Goal: Check status

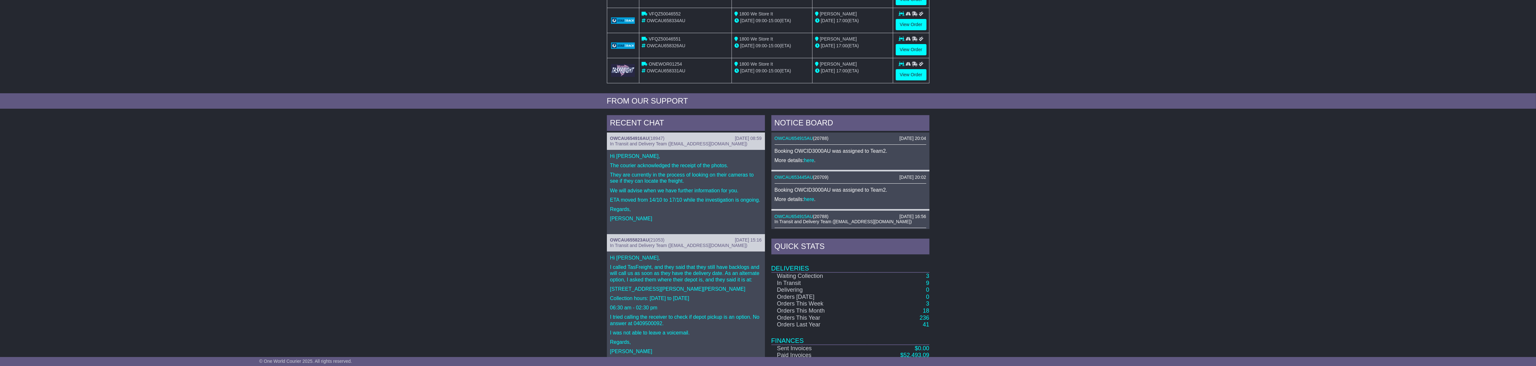
scroll to position [157, 0]
click at [722, 181] on p "They are currently in the process of looking on their cameras to see if they ca…" at bounding box center [686, 179] width 152 height 12
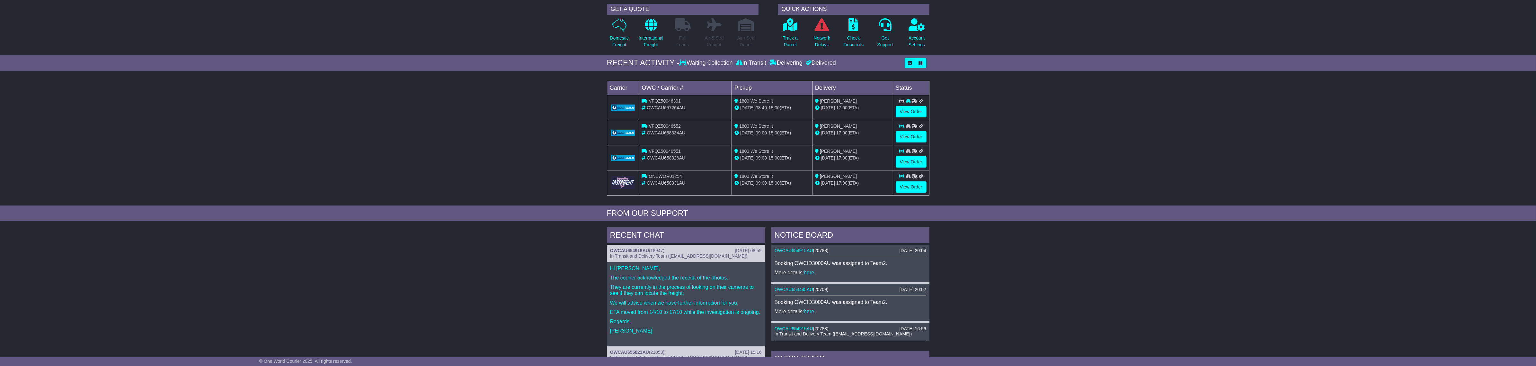
scroll to position [37, 0]
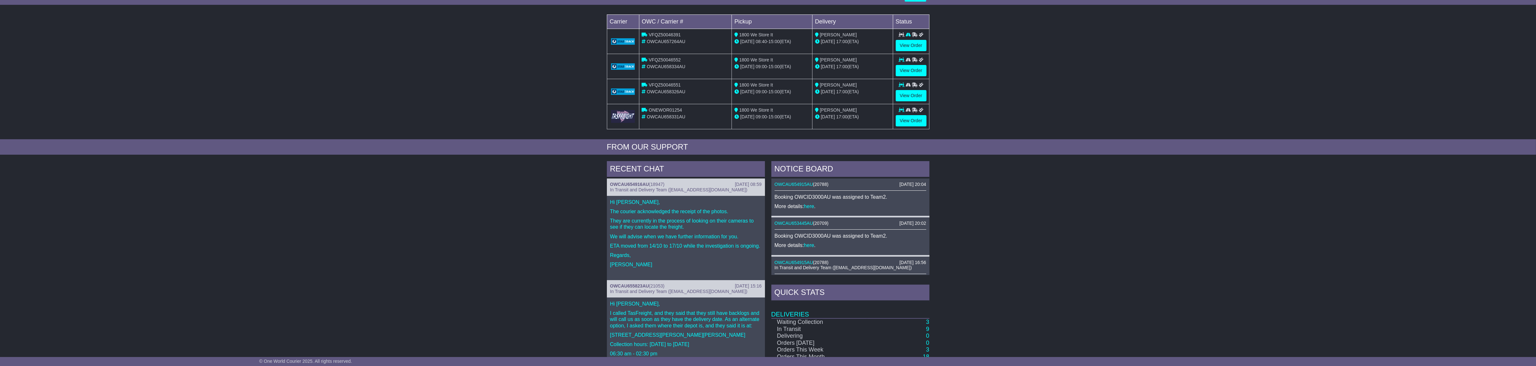
scroll to position [120, 0]
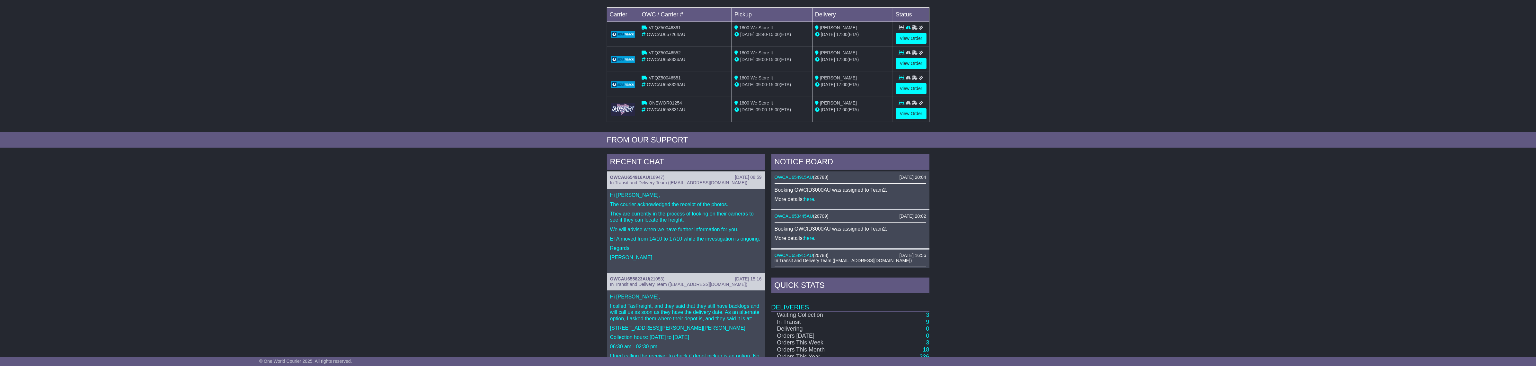
click at [924, 320] on td "9" at bounding box center [898, 321] width 62 height 7
click at [928, 322] on link "9" at bounding box center [927, 321] width 3 height 6
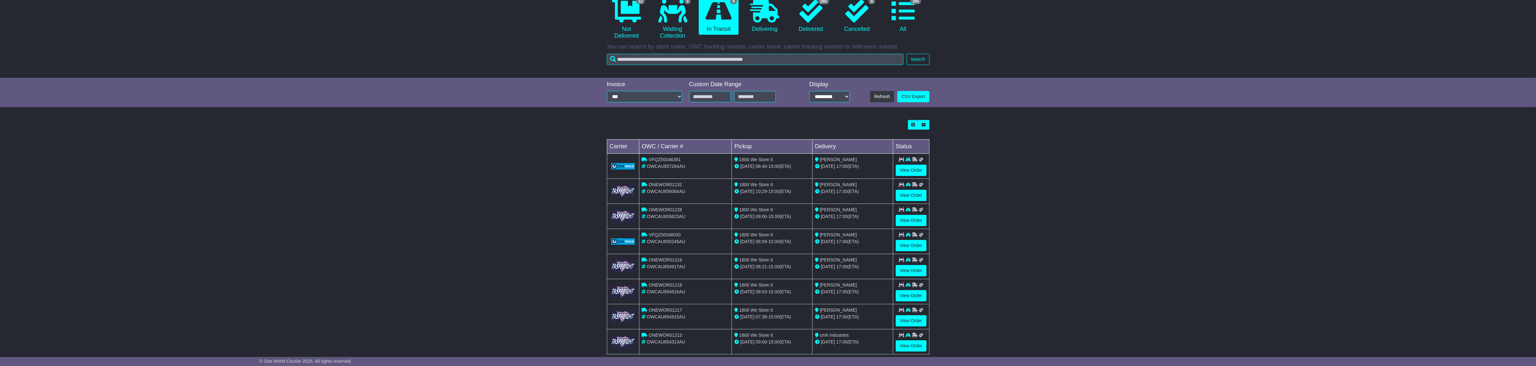
scroll to position [80, 0]
